Goal: Task Accomplishment & Management: Manage account settings

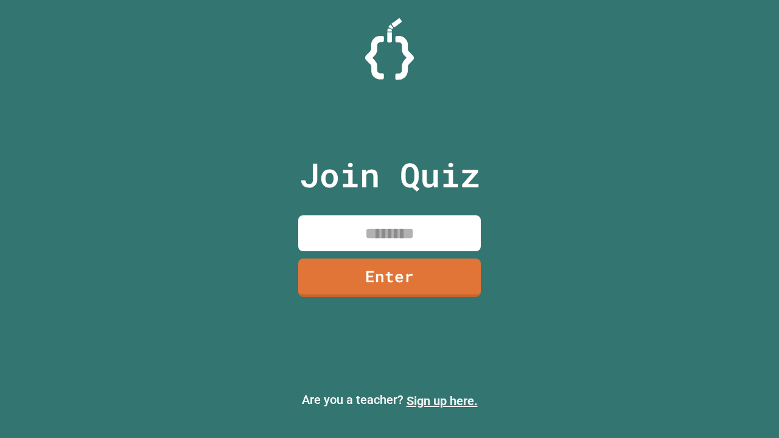
click at [442, 401] on link "Sign up here." at bounding box center [442, 401] width 71 height 15
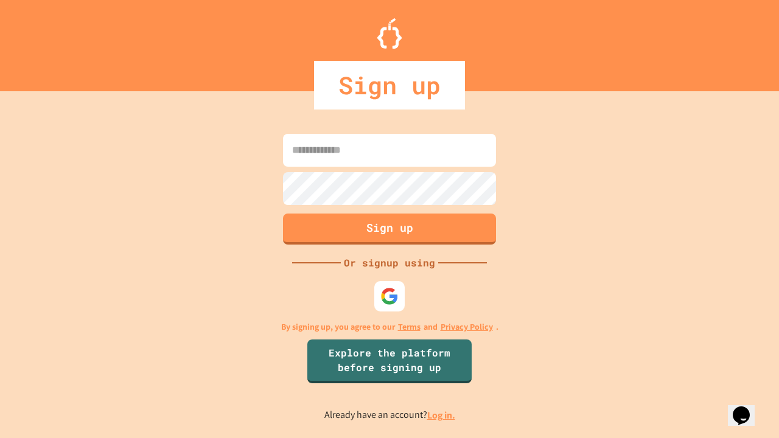
click at [442, 415] on link "Log in." at bounding box center [441, 415] width 28 height 13
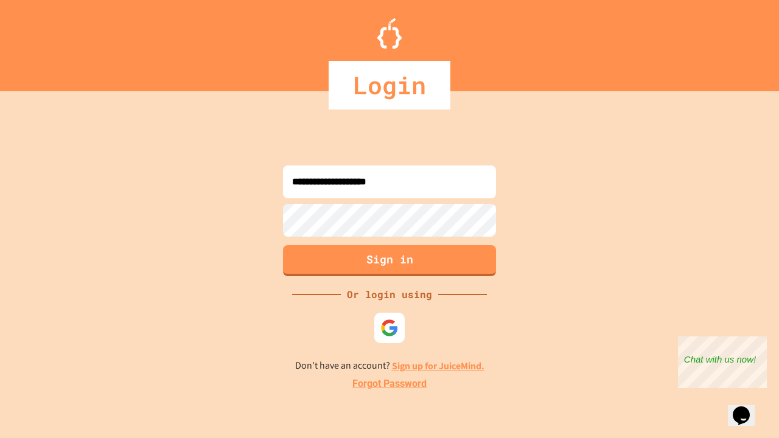
type input "**********"
